Goal: Navigation & Orientation: Find specific page/section

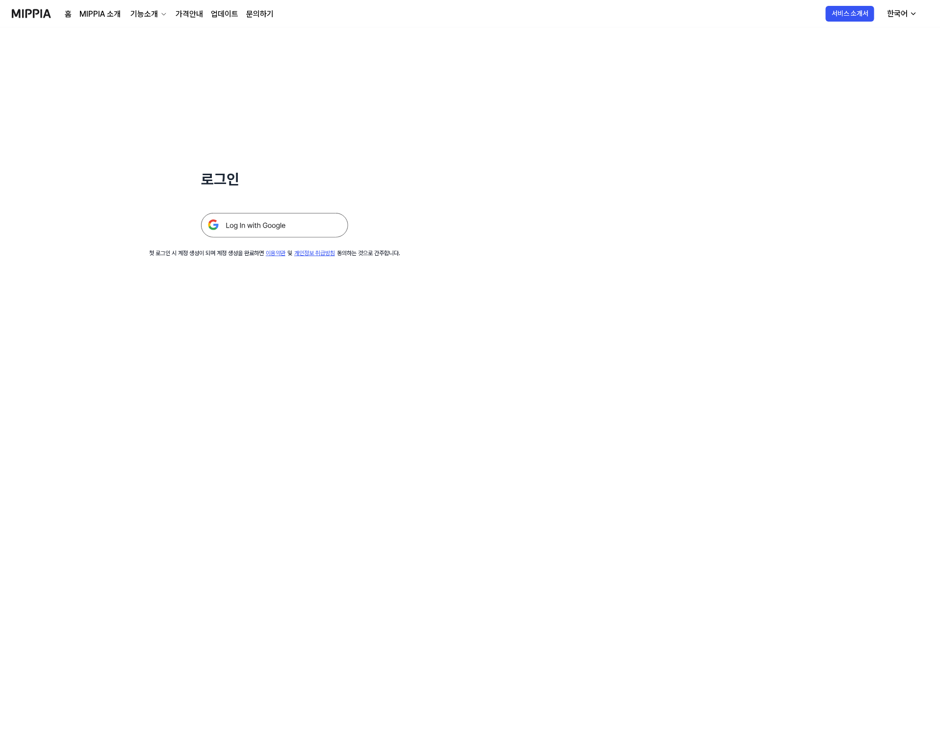
click at [315, 216] on img at bounding box center [274, 225] width 147 height 25
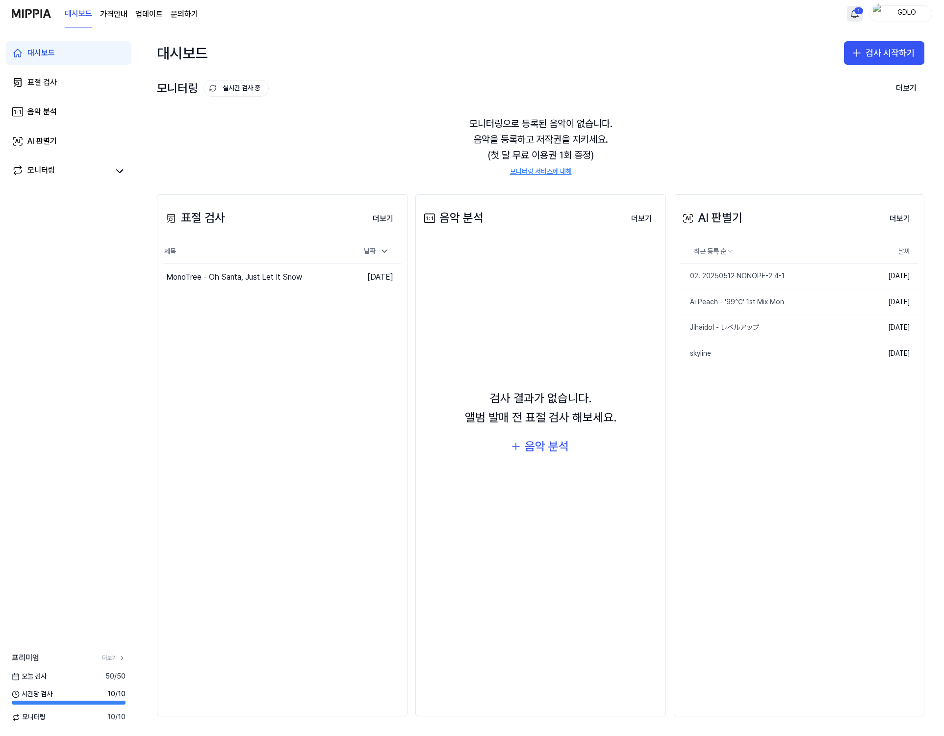
click at [855, 15] on html "대시보드 가격안내 업데이트 문의하기 1 GDLO 대시보드 표절 검사 음악 분석 AI 판별기 모니터링 프리미엄 더보기 [DATE] 검사 50 /…" at bounding box center [472, 368] width 944 height 736
click at [873, 14] on html "대시보드 가격안내 업데이트 문의하기 GDLO 대시보드 표절 검사 음악 분석 AI 판별기 모니터링 프리미엄 더보기 오늘 검사 50 / 50 시간…" at bounding box center [472, 368] width 944 height 736
click at [873, 14] on img "button" at bounding box center [879, 14] width 12 height 20
click at [226, 494] on div "표절 검사 더보기 표절 검사 제목 날짜 MonoTree - Oh Santa, Just Let It Snow 이동하기 2025.08.29. 더보기" at bounding box center [282, 455] width 251 height 522
click at [112, 659] on link "더보기" at bounding box center [114, 658] width 24 height 8
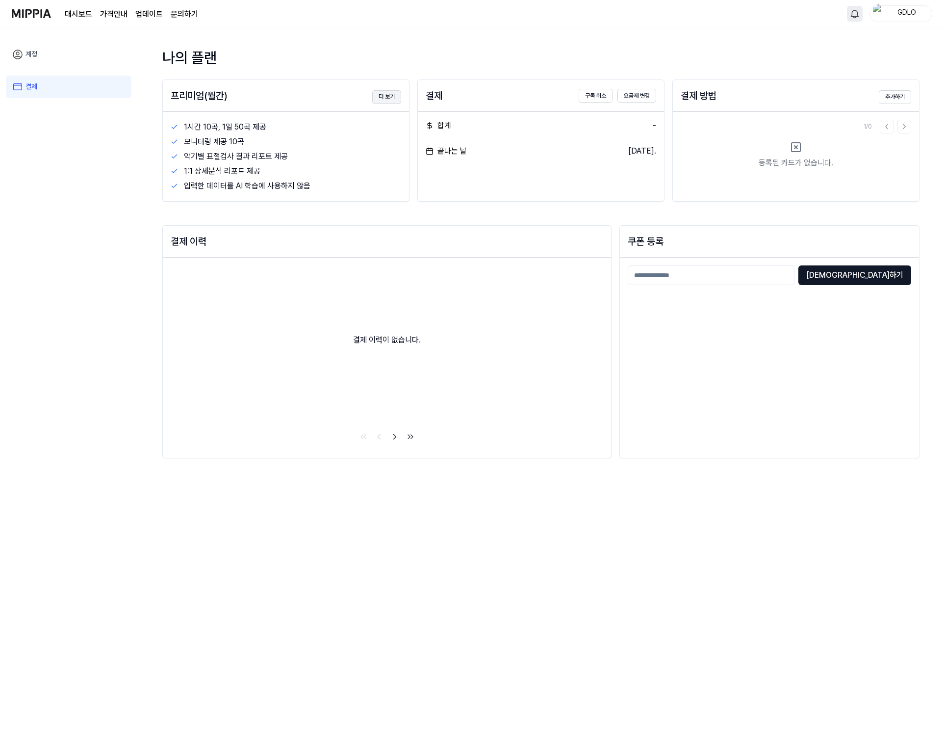
click at [388, 91] on button "더 보기" at bounding box center [386, 97] width 29 height 14
click at [377, 96] on button "더 보기" at bounding box center [386, 97] width 29 height 14
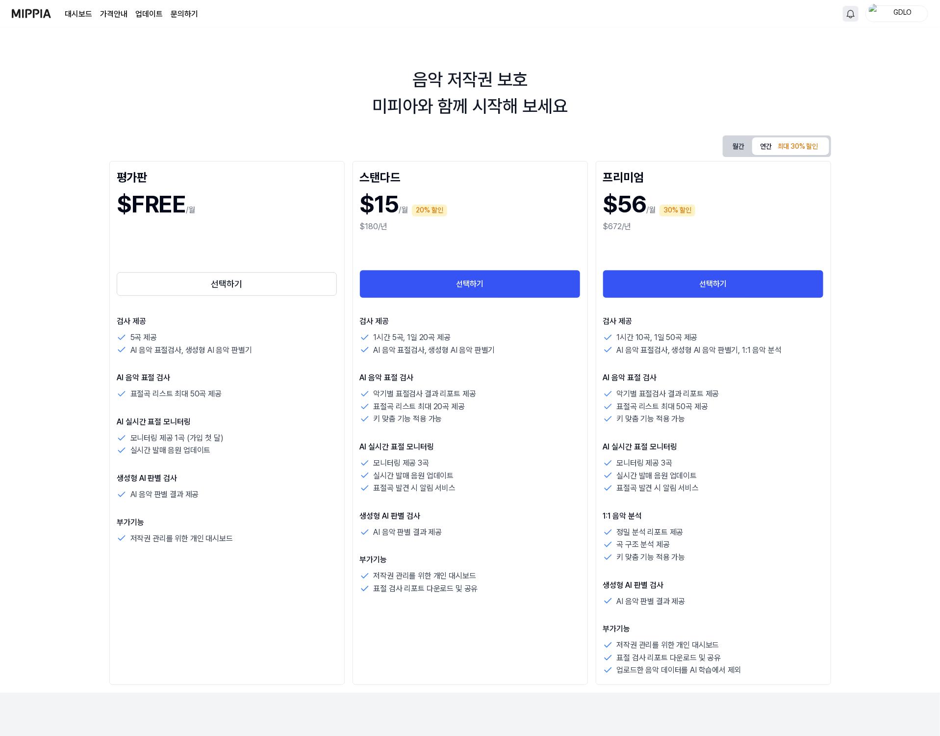
click at [88, 12] on link "대시보드" at bounding box center [78, 14] width 27 height 12
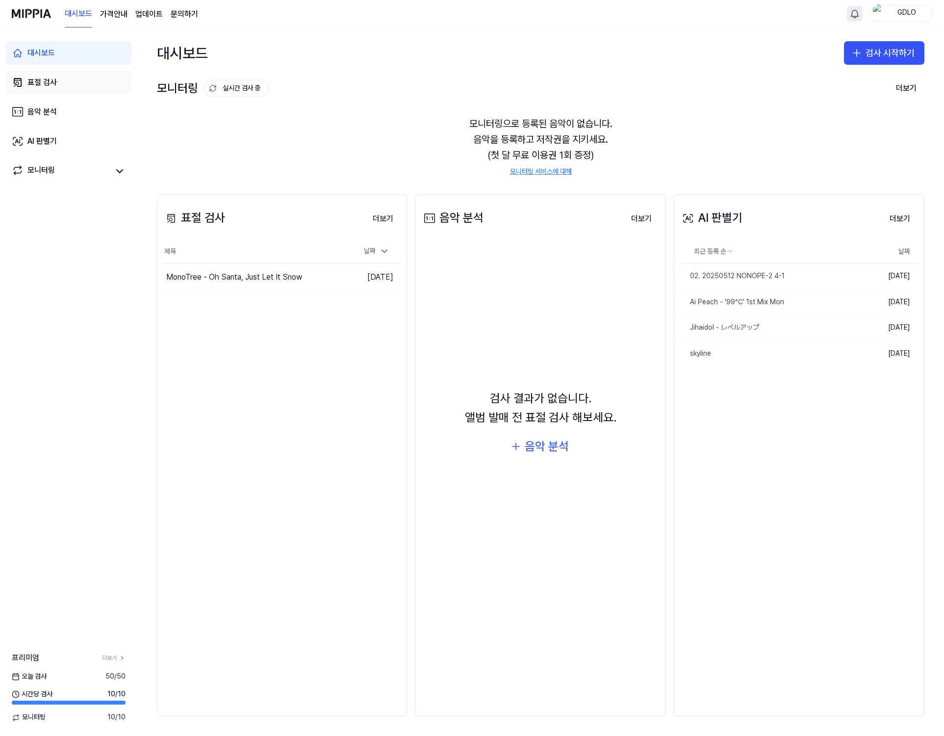
click at [52, 86] on div "표절 검사" at bounding box center [41, 83] width 29 height 12
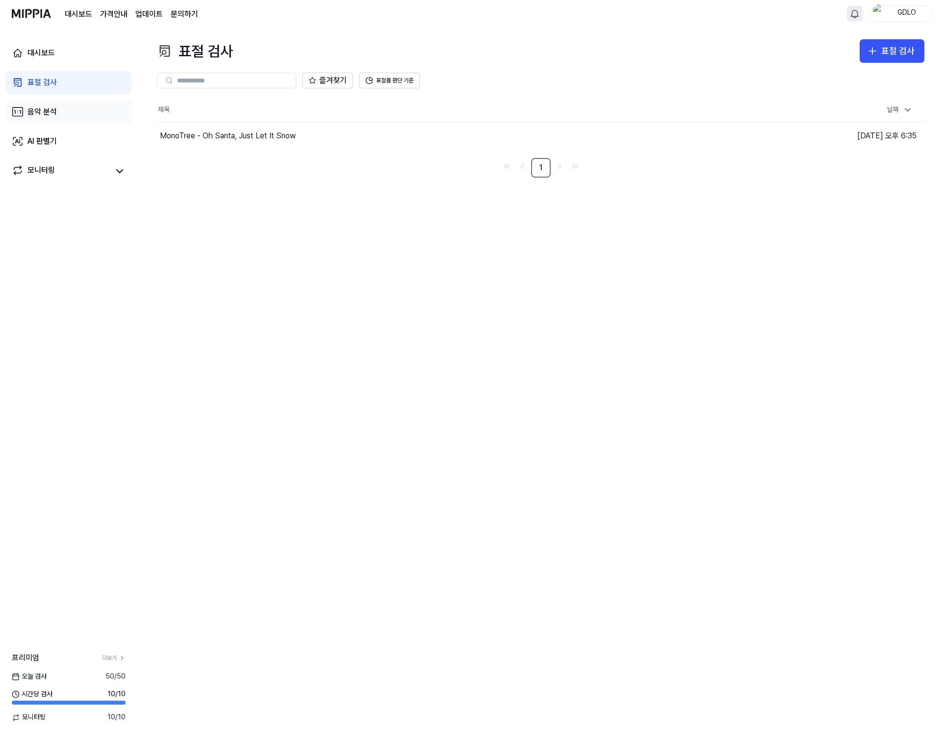
click at [64, 121] on link "음악 분석" at bounding box center [69, 112] width 126 height 24
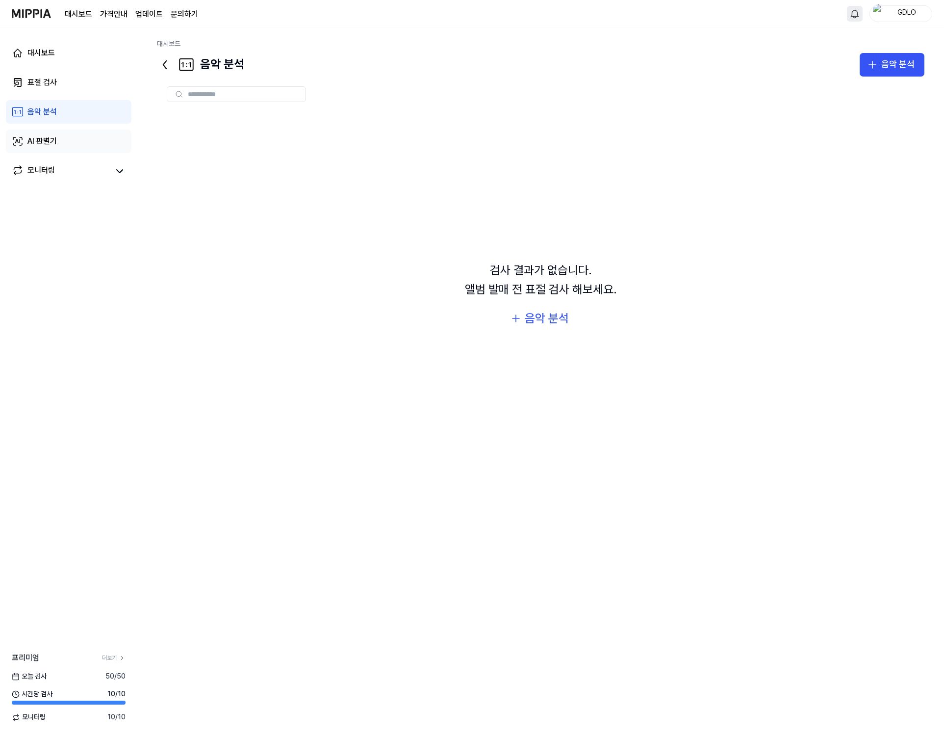
click at [70, 137] on link "AI 판별기" at bounding box center [69, 141] width 126 height 24
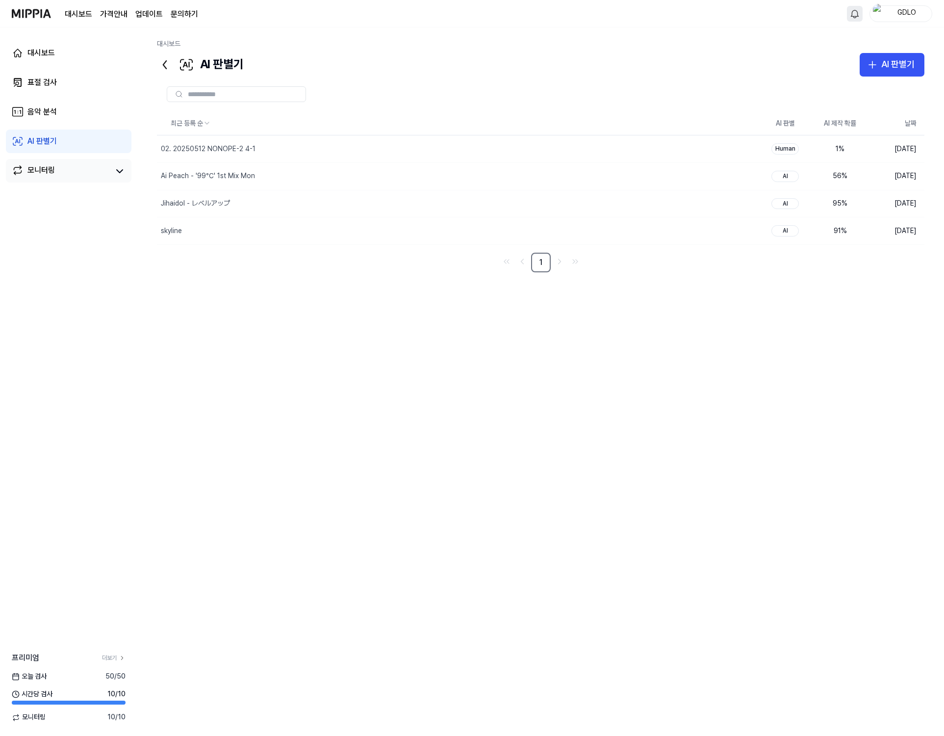
click at [71, 162] on div "모니터링" at bounding box center [69, 171] width 126 height 24
click at [119, 170] on icon at bounding box center [120, 171] width 12 height 12
click at [120, 170] on icon at bounding box center [120, 171] width 6 height 3
click at [153, 13] on link "업데이트" at bounding box center [148, 14] width 27 height 12
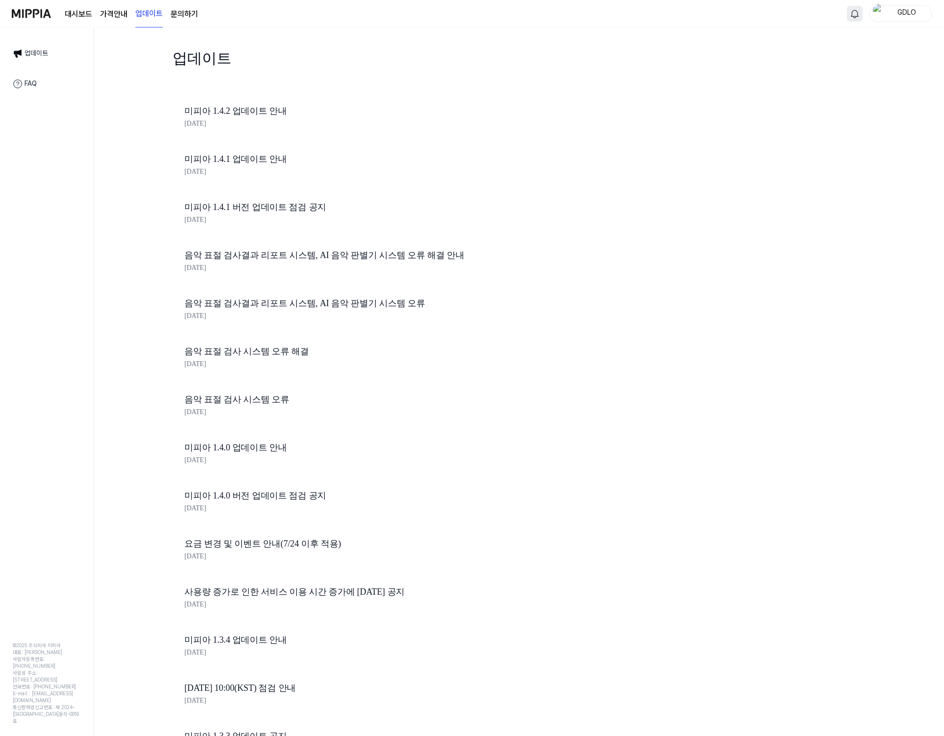
click at [75, 10] on link "대시보드" at bounding box center [78, 14] width 27 height 12
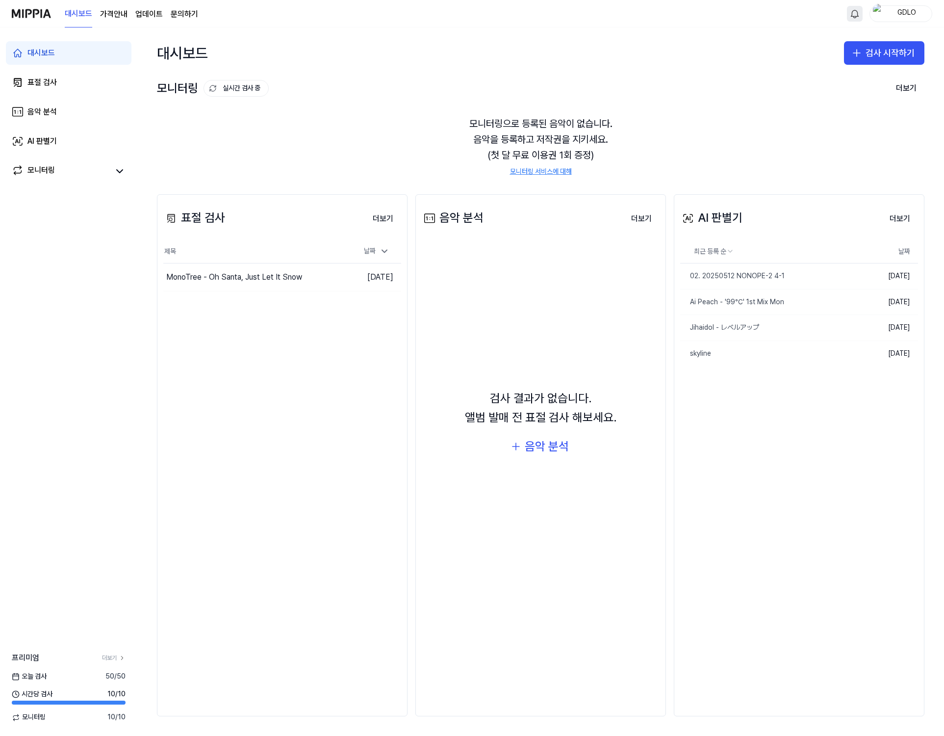
click at [78, 676] on div "오늘 검사 50 / 50" at bounding box center [68, 676] width 137 height 10
click at [29, 21] on img at bounding box center [31, 13] width 39 height 27
click at [172, 14] on link "문의하기" at bounding box center [184, 14] width 27 height 12
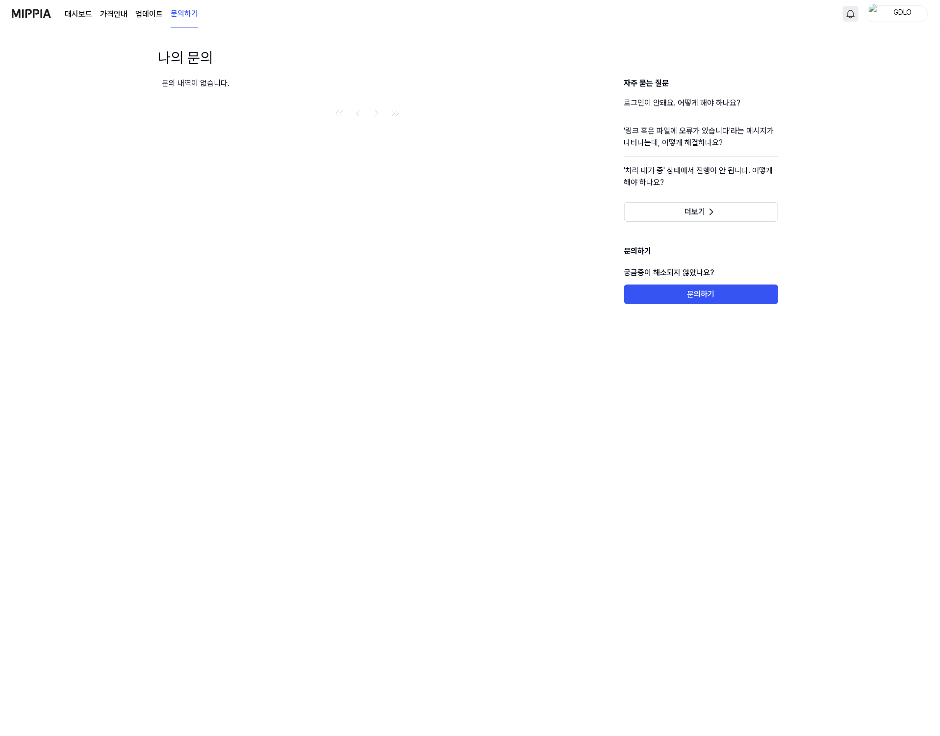
click at [122, 14] on 버튼 "가격안내" at bounding box center [113, 14] width 27 height 12
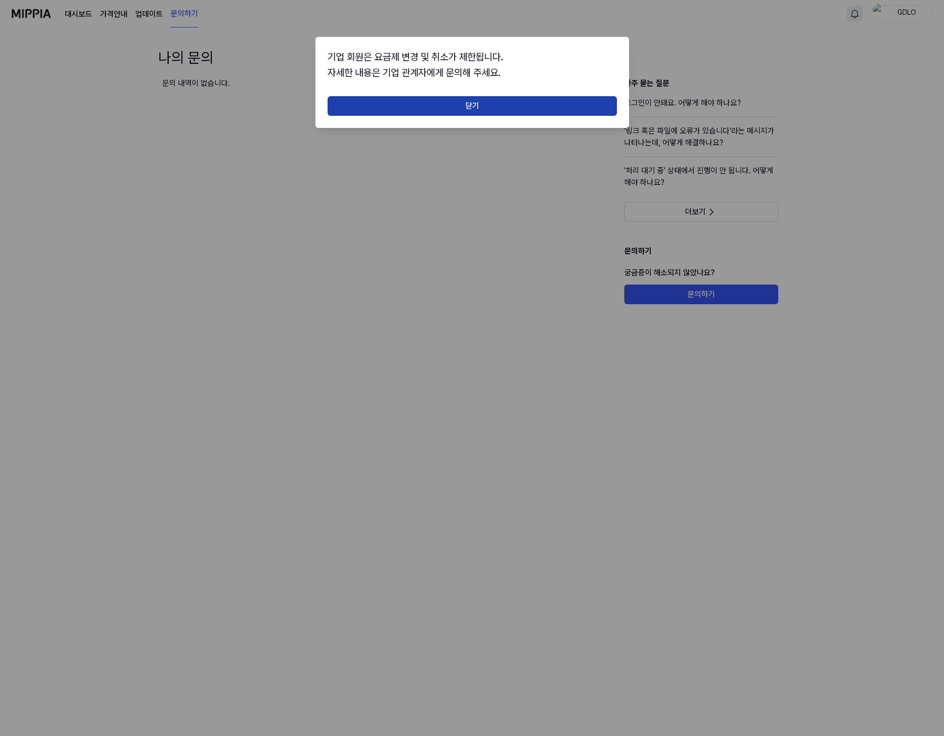
click at [424, 113] on button "닫기" at bounding box center [472, 106] width 289 height 20
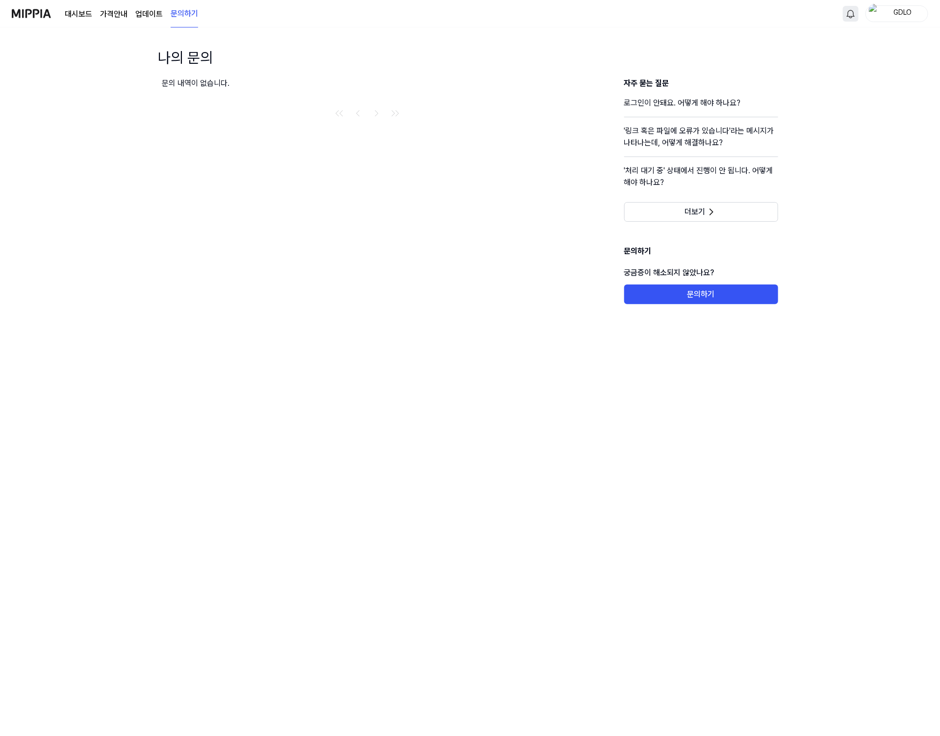
click at [82, 18] on link "대시보드" at bounding box center [78, 14] width 27 height 12
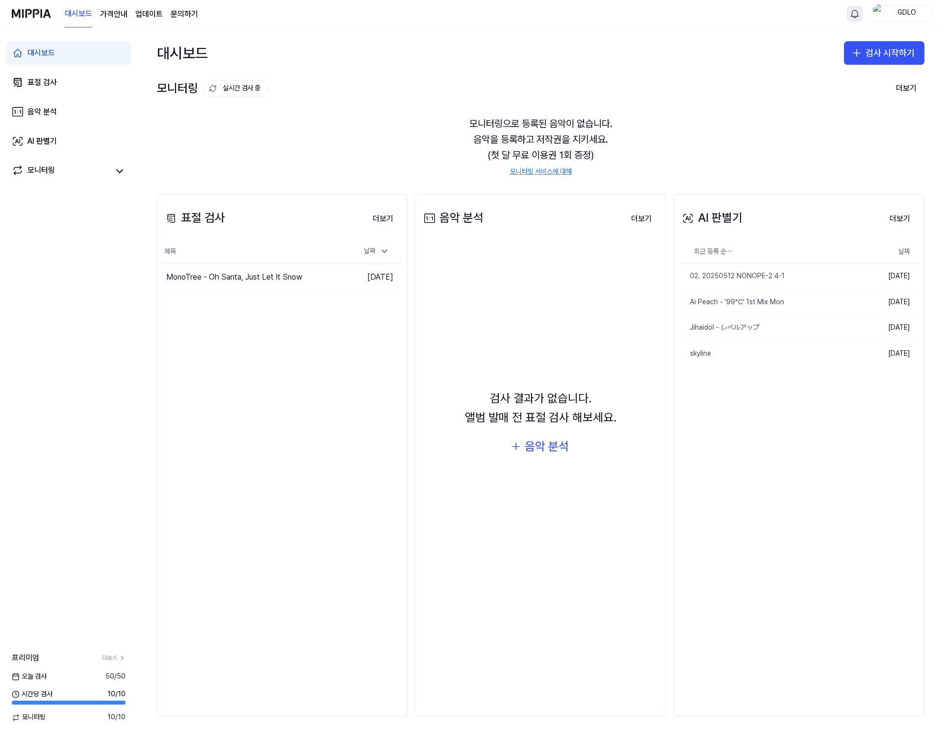
click at [146, 16] on link "업데이트" at bounding box center [148, 14] width 27 height 12
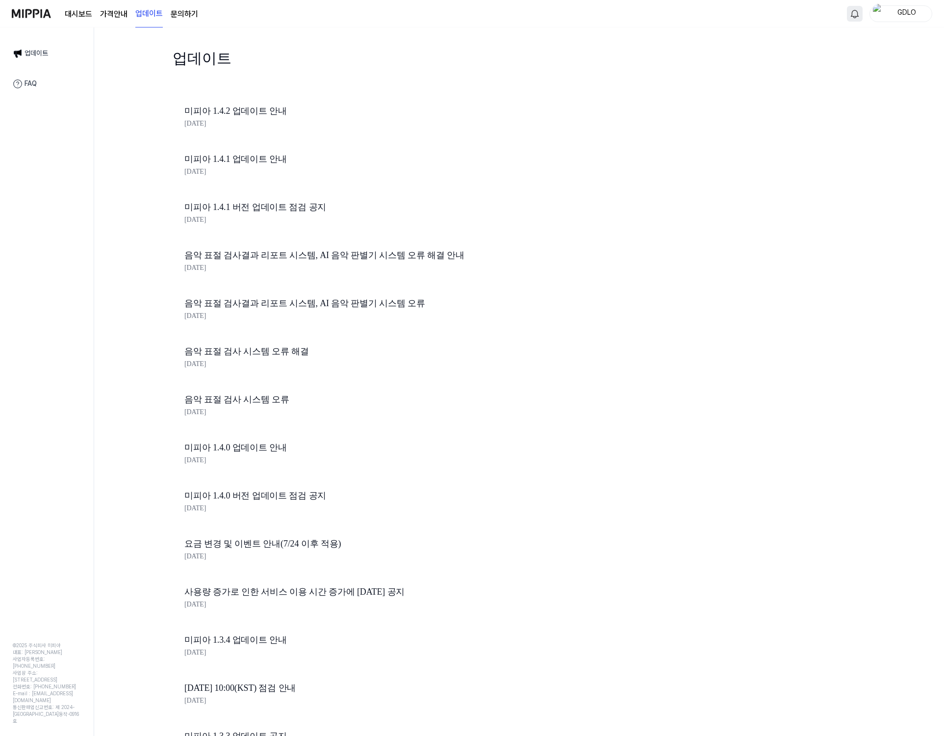
click at [36, 79] on link "FAQ" at bounding box center [47, 84] width 80 height 21
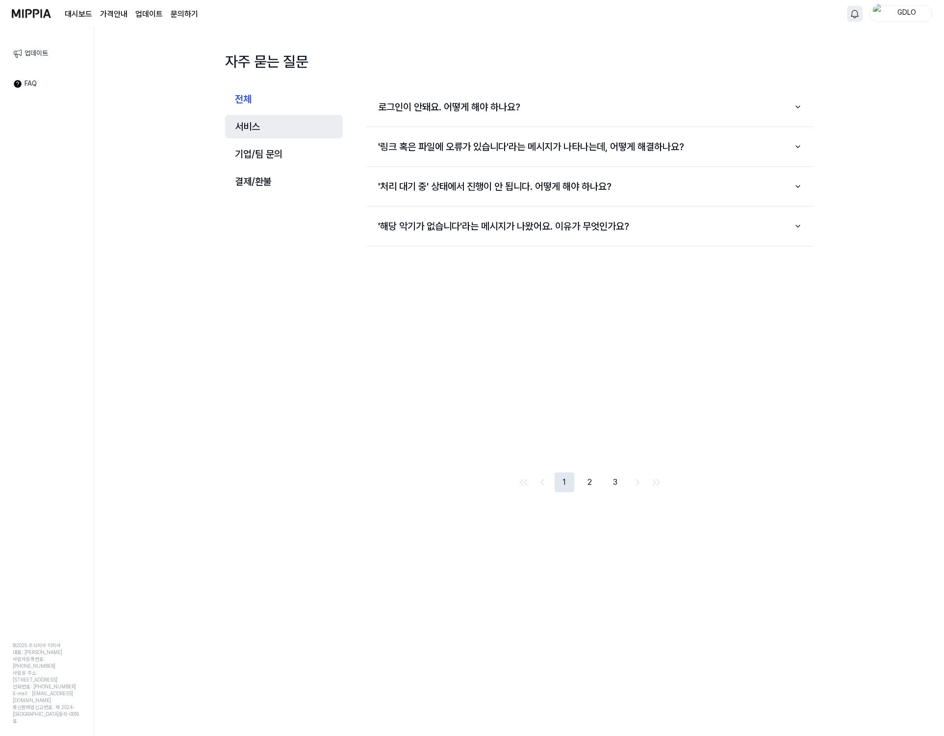
click at [263, 124] on button "서비스" at bounding box center [284, 127] width 118 height 24
click at [271, 137] on button "서비스" at bounding box center [284, 127] width 118 height 24
click at [270, 149] on button "기업/팀 문의" at bounding box center [284, 154] width 118 height 24
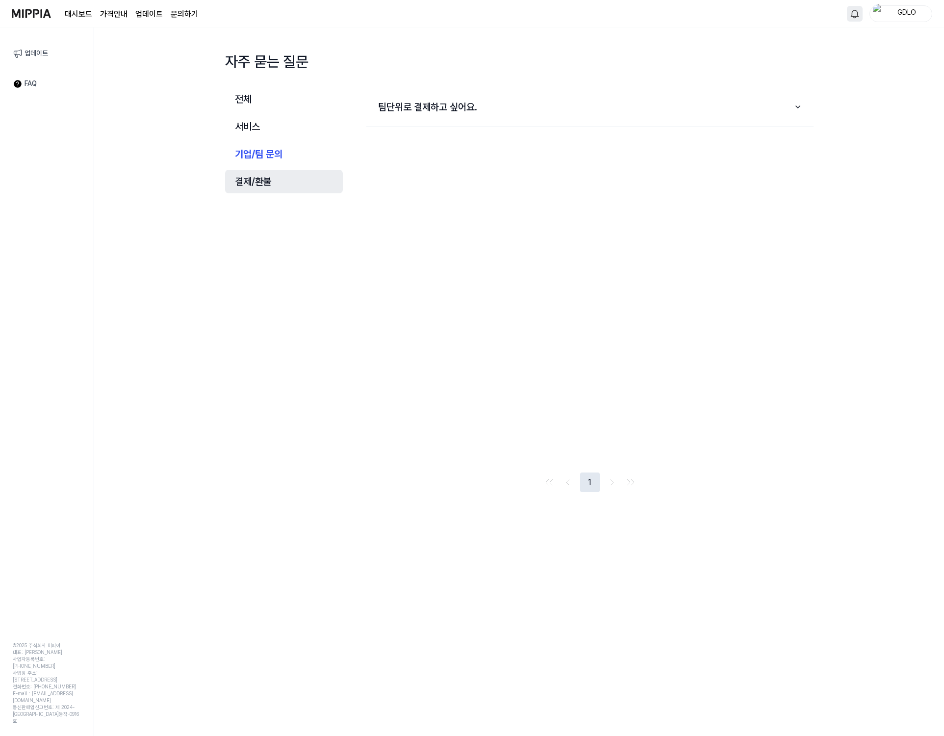
click at [268, 170] on button "결제/환불" at bounding box center [284, 182] width 118 height 24
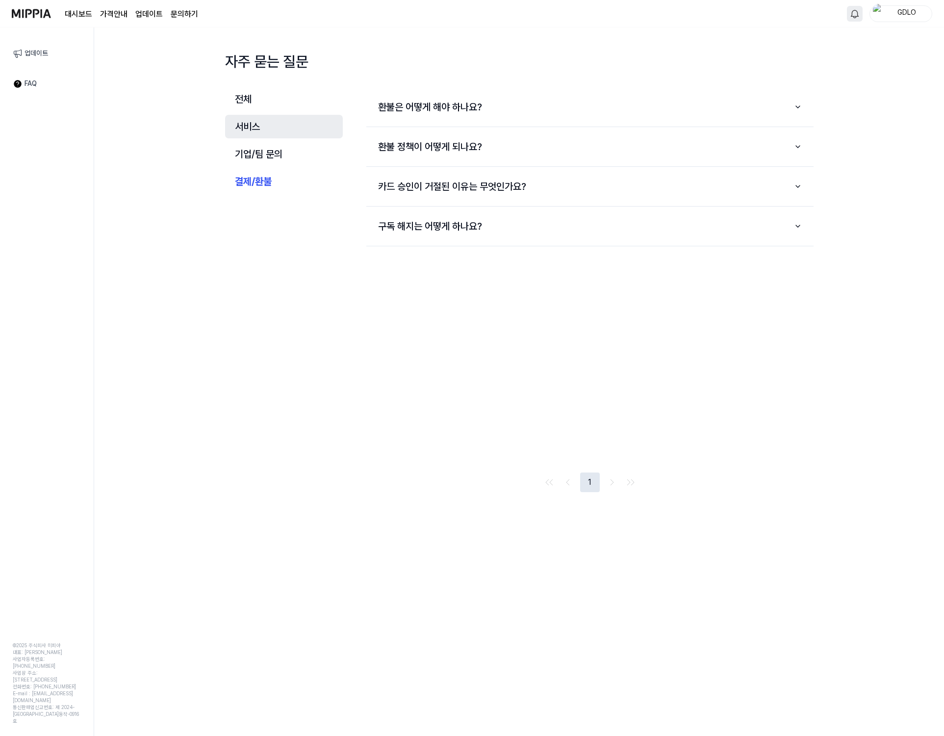
click at [258, 120] on button "서비스" at bounding box center [284, 127] width 118 height 24
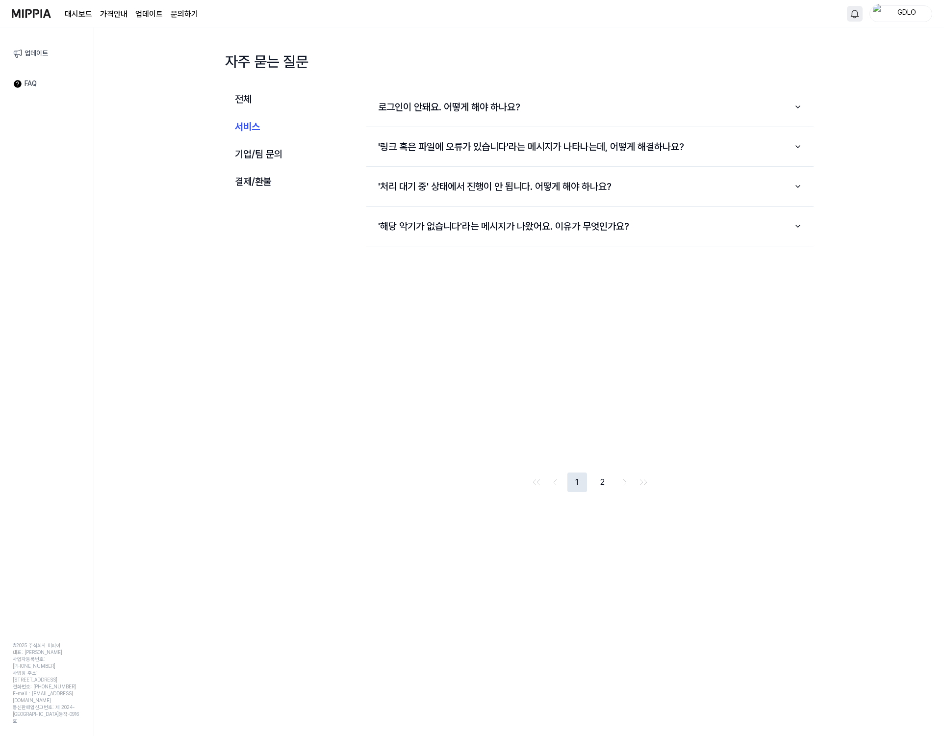
click at [29, 15] on img at bounding box center [31, 13] width 39 height 27
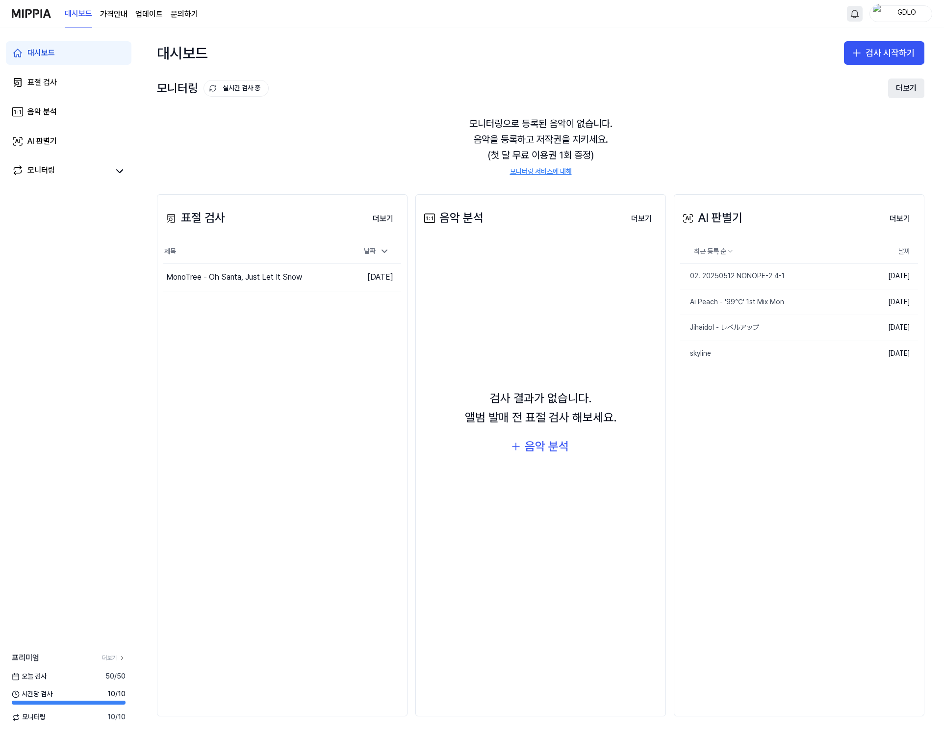
click at [902, 92] on button "더보기" at bounding box center [906, 88] width 36 height 20
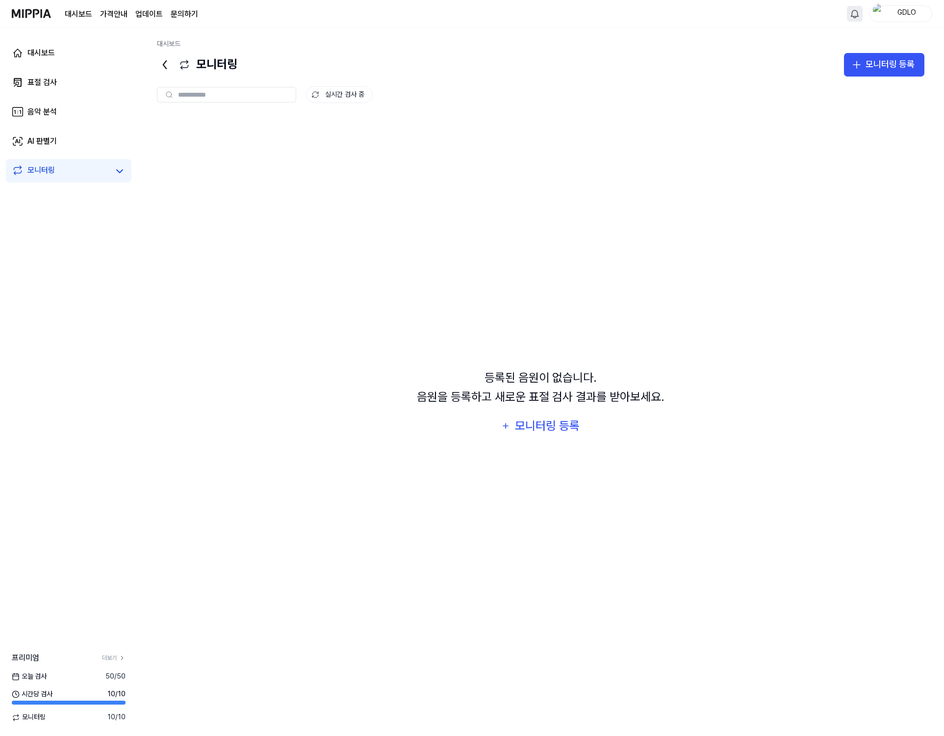
click at [33, 676] on span "오늘 검사" at bounding box center [29, 676] width 35 height 10
click at [37, 51] on div "대시보드" at bounding box center [40, 53] width 27 height 12
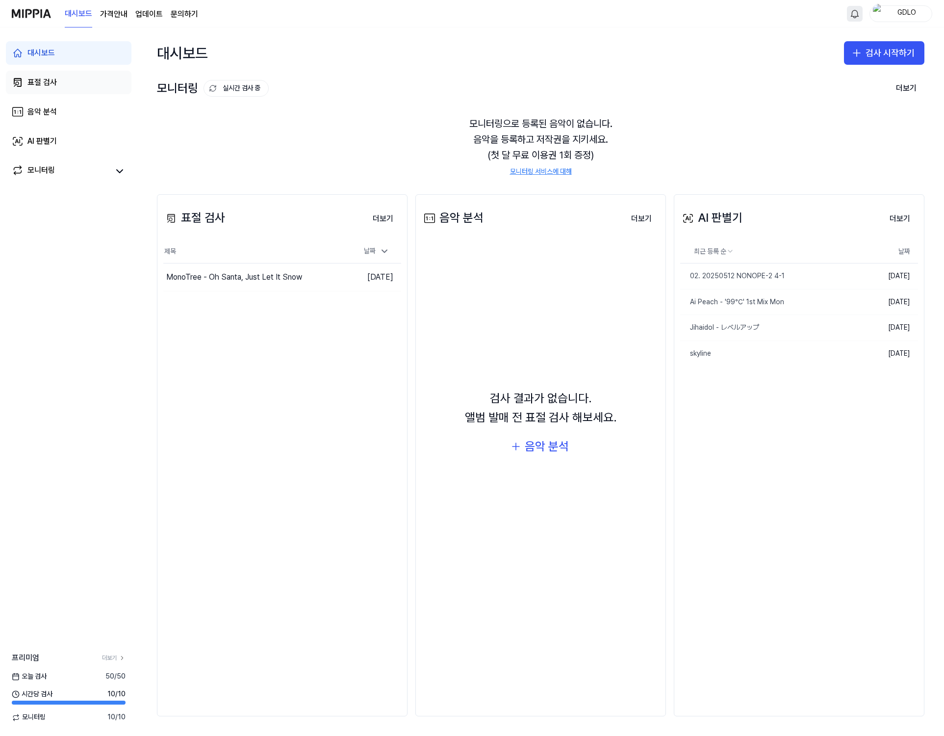
click at [44, 86] on div "표절 검사" at bounding box center [41, 83] width 29 height 12
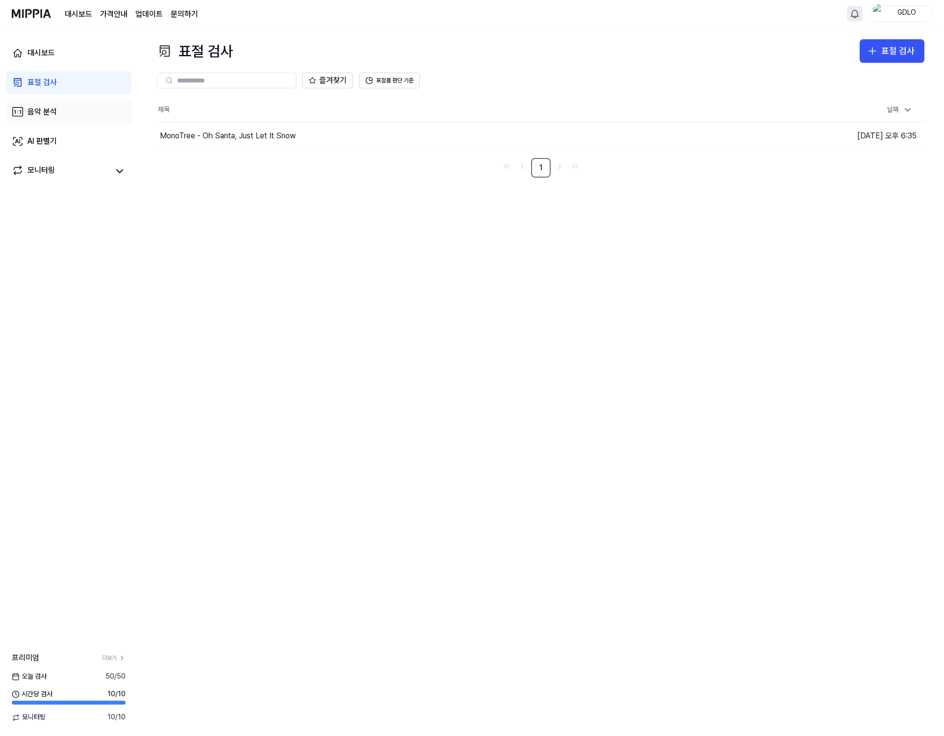
click at [51, 113] on div "음악 분석" at bounding box center [41, 112] width 29 height 12
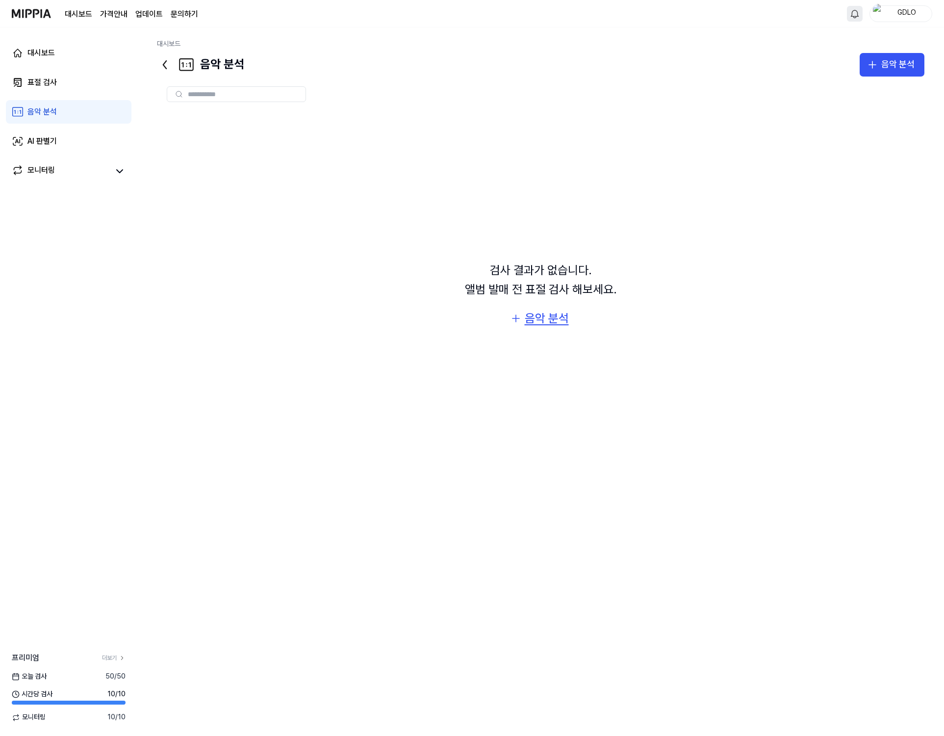
click at [569, 322] on button "음악 분석" at bounding box center [541, 318] width 76 height 24
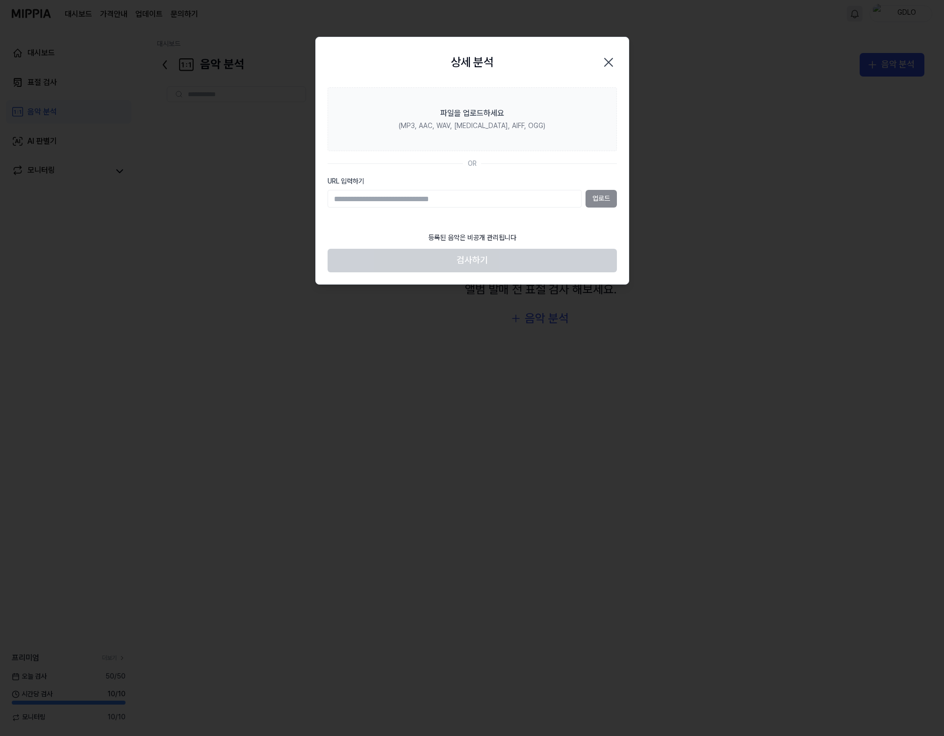
click at [609, 60] on icon "button" at bounding box center [609, 62] width 16 height 16
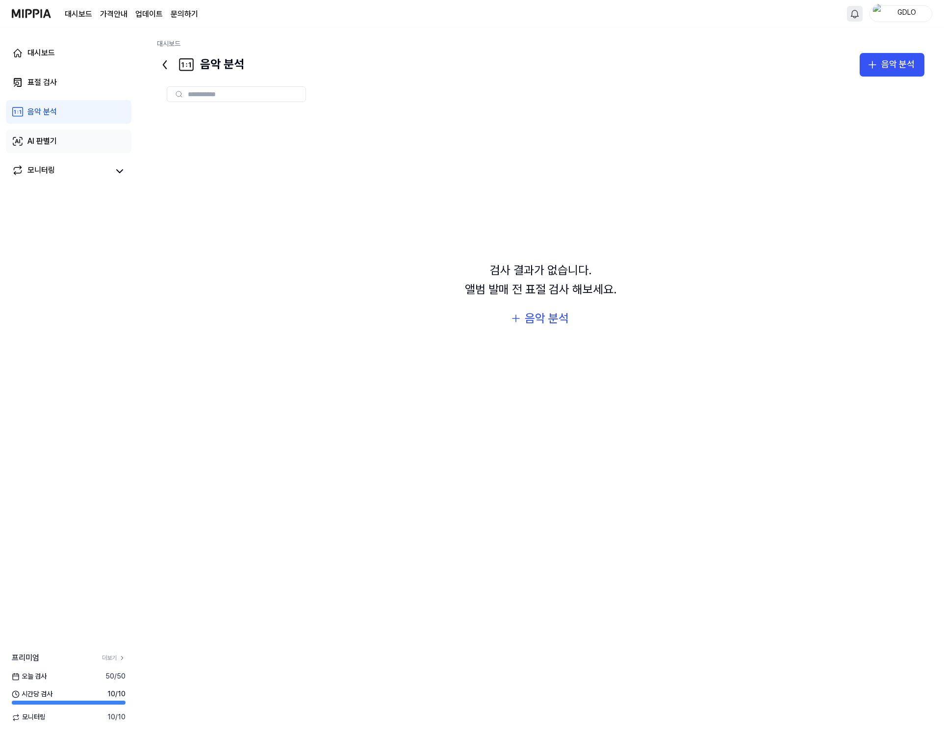
click at [45, 136] on div "AI 판별기" at bounding box center [41, 141] width 29 height 12
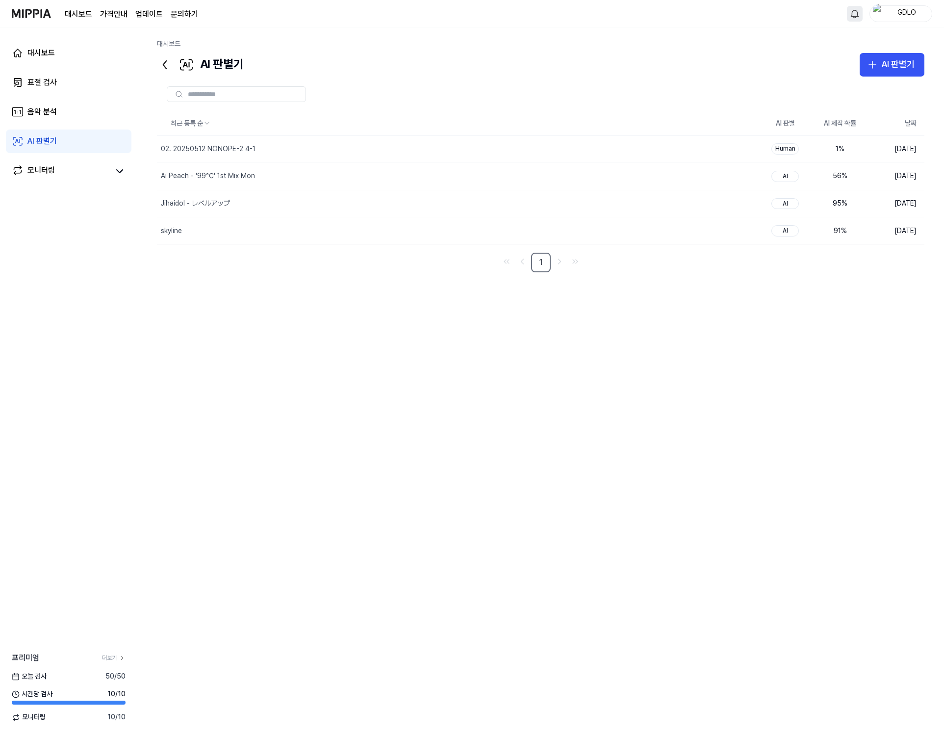
click at [443, 523] on div "최근 등록 순 AI 판별 AI 제작 확률 날짜 02. 20250512 NONOPE-2 4-1 삭제 Human 1 % 2025.09.02. Ai…" at bounding box center [540, 351] width 767 height 478
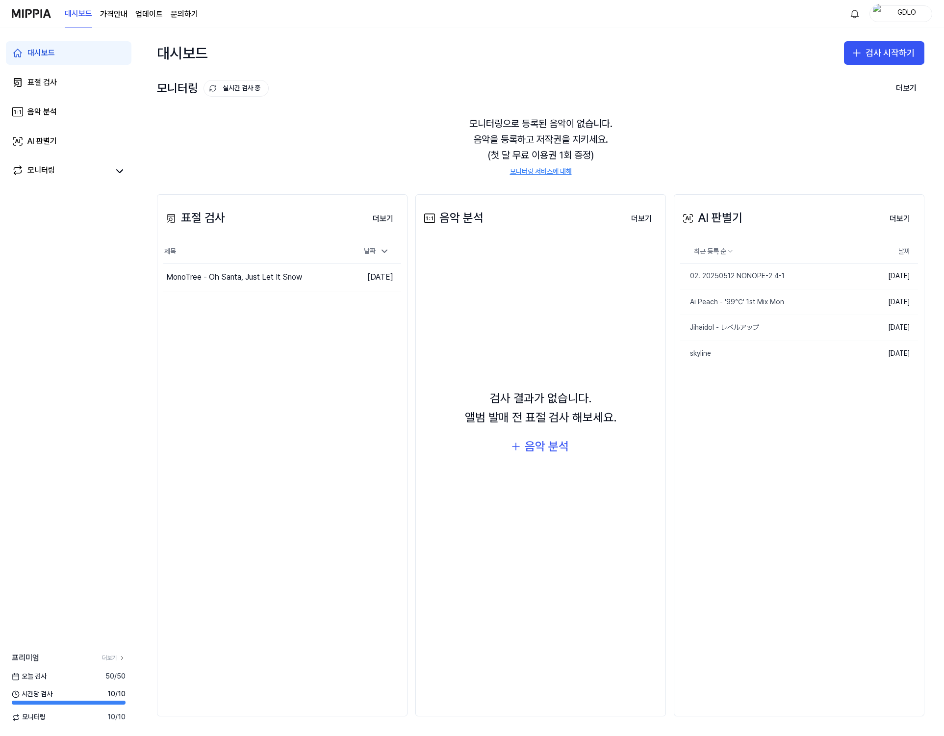
drag, startPoint x: 123, startPoint y: 379, endPoint x: 107, endPoint y: 370, distance: 18.2
click at [121, 378] on div "대시보드 표절 검사 음악 분석 AI 판별기 모니터링 프리미엄 더보기 오늘 검사 50 / 50 시간당 검사 10 / 10 모니터링 10 / 10" at bounding box center [68, 381] width 137 height 708
